Goal: Task Accomplishment & Management: Manage account settings

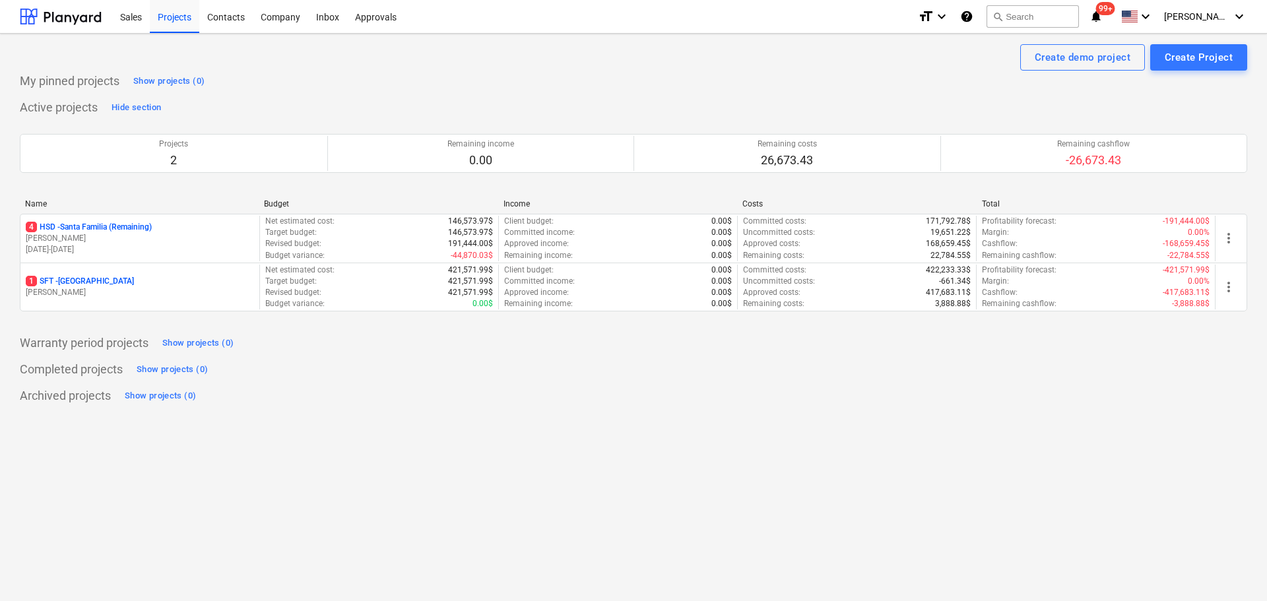
click at [1226, 15] on div "Project fetching failed You do not have permissions for this action" at bounding box center [1082, 21] width 356 height 42
click at [1236, 15] on div "Project fetching failed You do not have permissions for this action" at bounding box center [1082, 21] width 356 height 42
click at [1234, 18] on icon "keyboard_arrow_down" at bounding box center [1239, 17] width 16 height 16
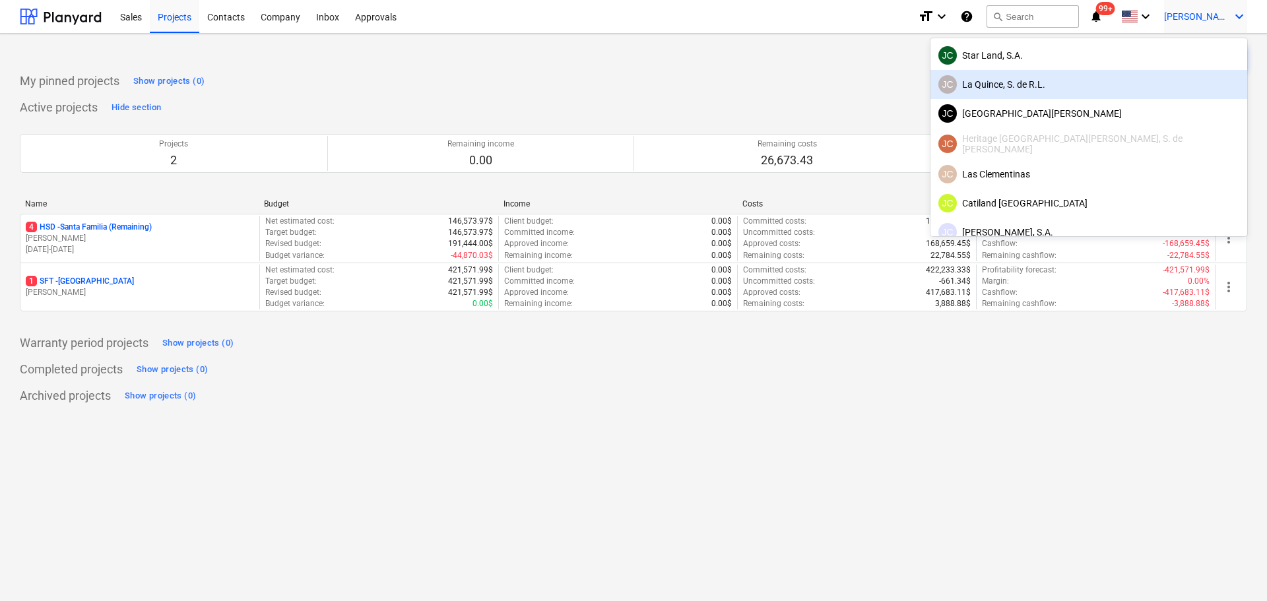
click at [1153, 83] on div "[PERSON_NAME], S. de [PERSON_NAME]" at bounding box center [1088, 84] width 301 height 18
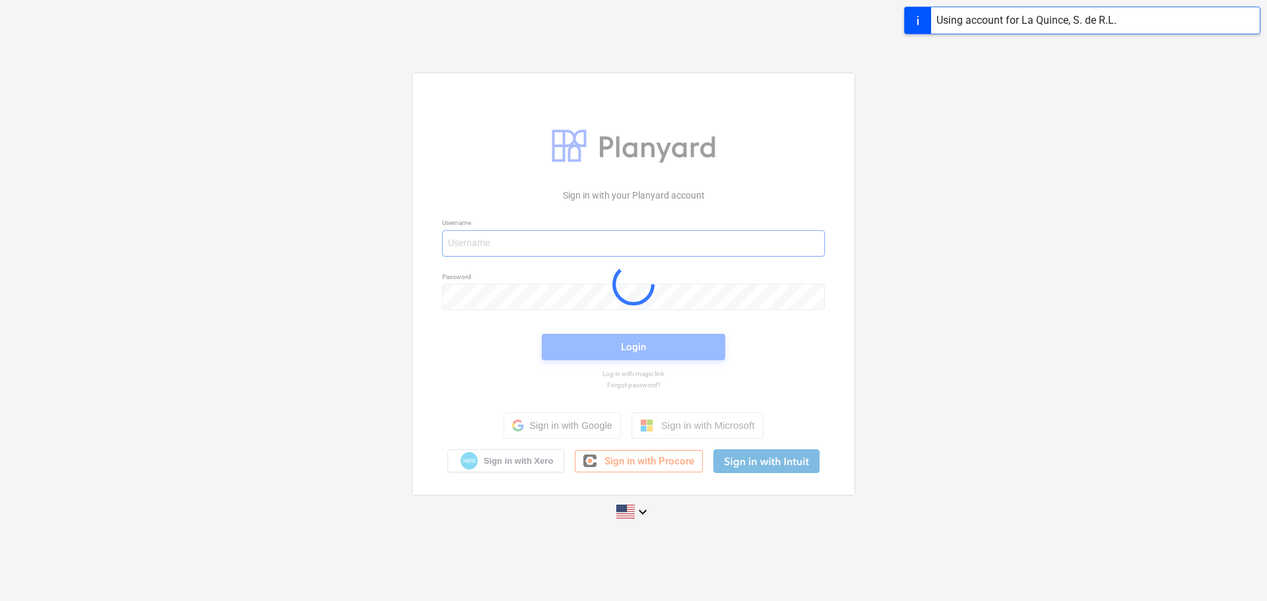
type input "javier+hsd@conservatoriosa.com"
